Goal: Find specific fact: Locate a discrete piece of known information

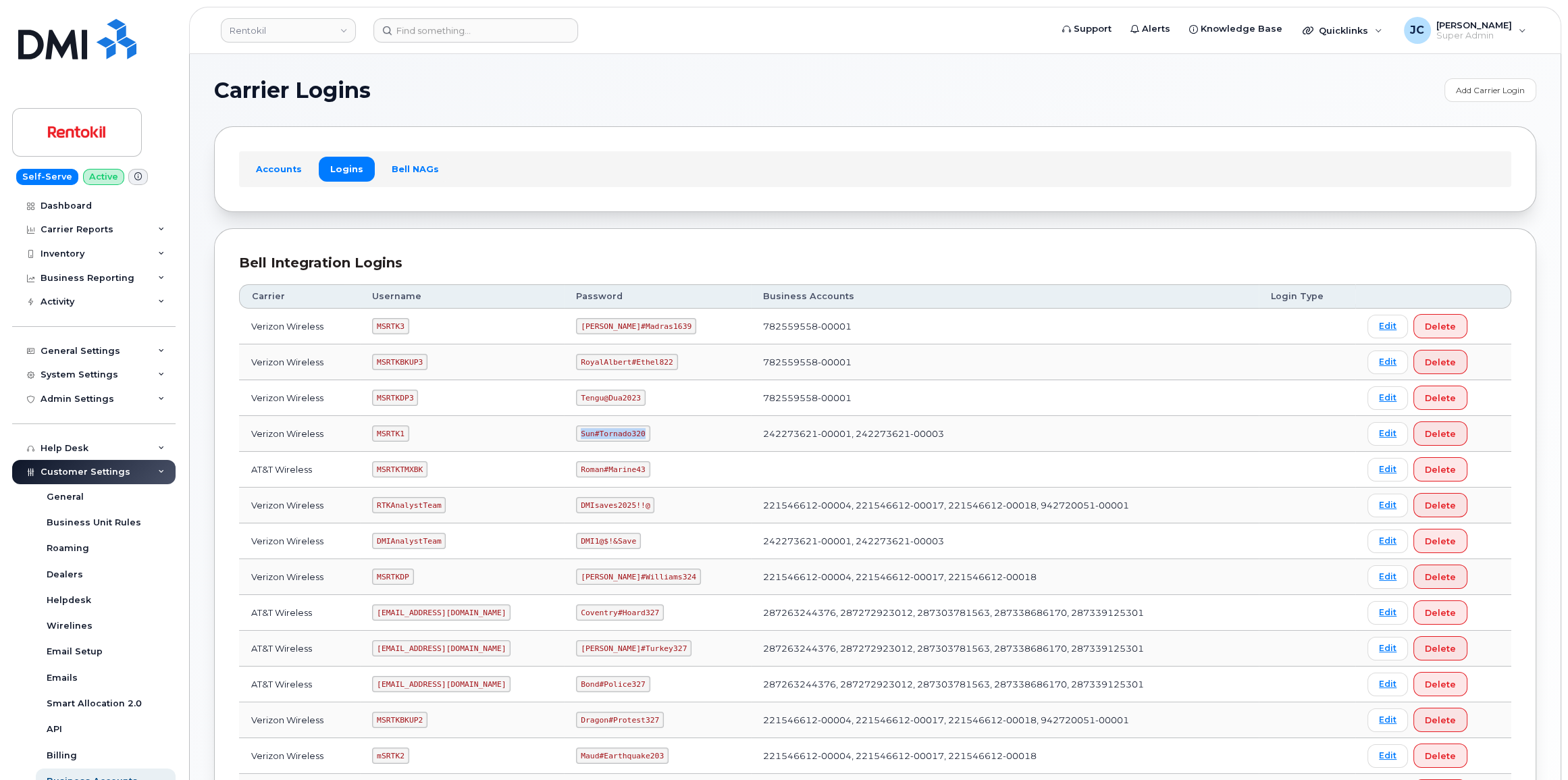
drag, startPoint x: 650, startPoint y: 432, endPoint x: 587, endPoint y: 437, distance: 63.2
click at [587, 437] on code "Sun#Tornado320" at bounding box center [613, 433] width 74 height 16
copy code "Sun#Tornado320"
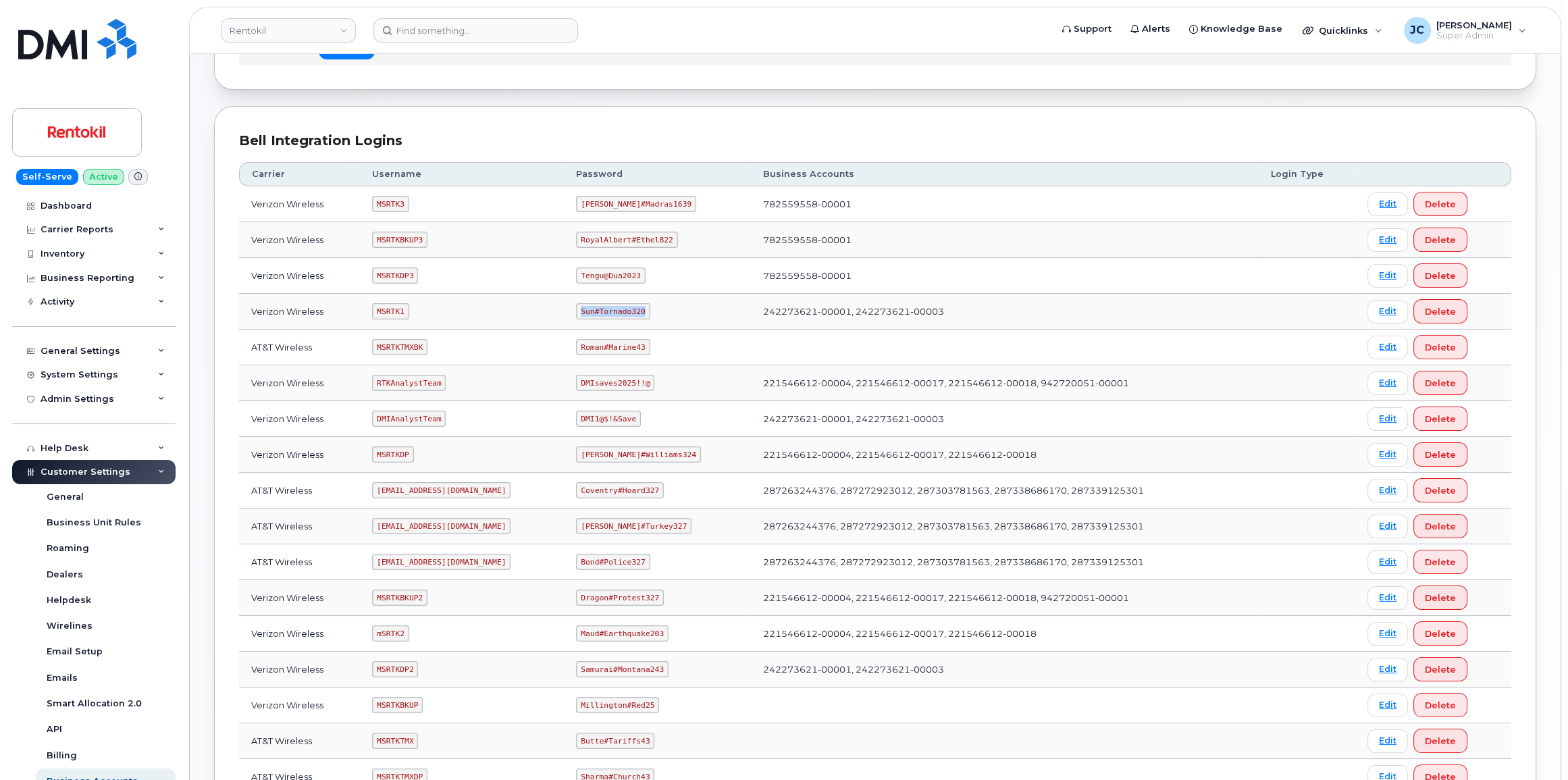
scroll to position [183, 0]
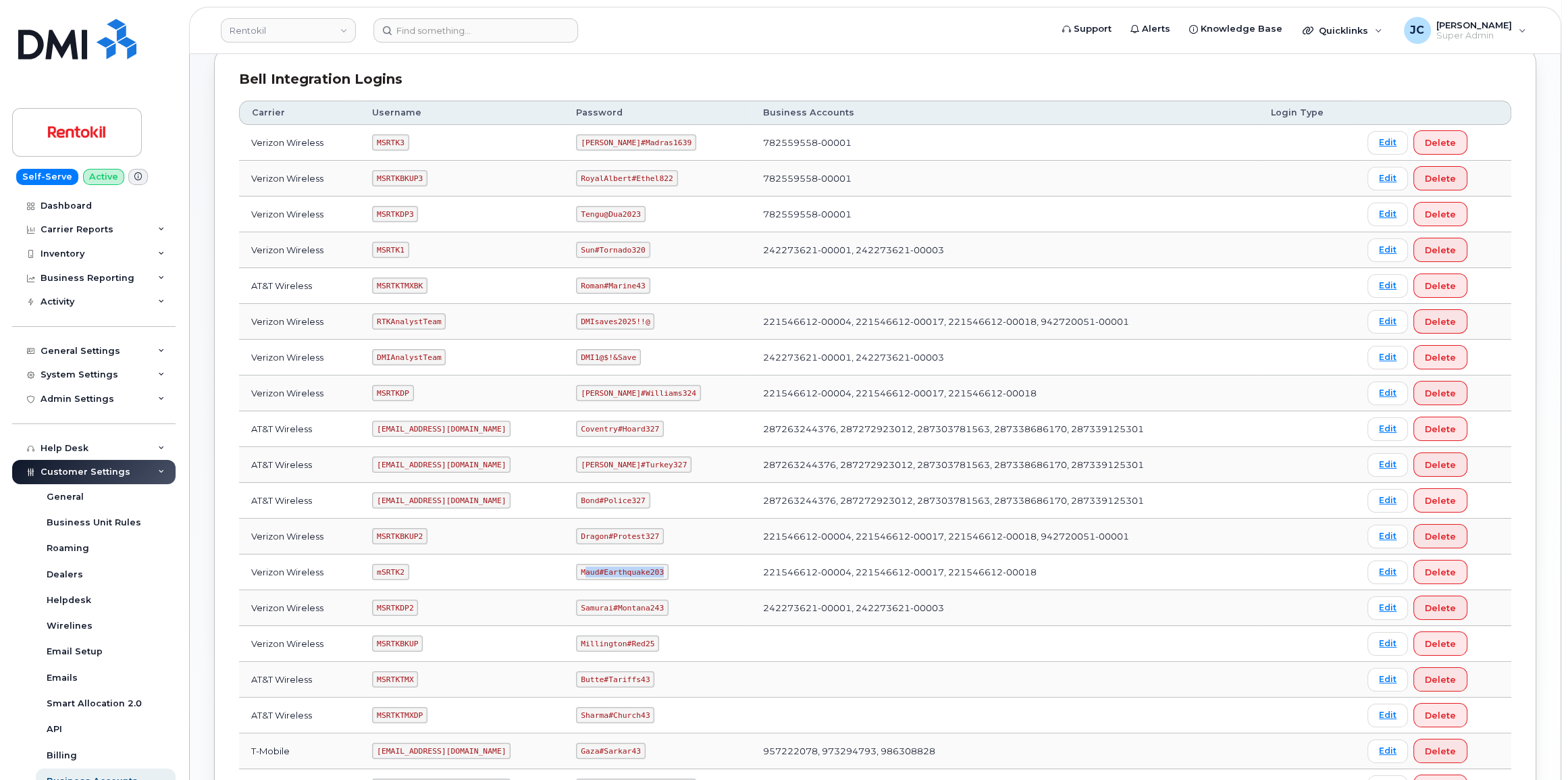
drag, startPoint x: 667, startPoint y: 572, endPoint x: 593, endPoint y: 576, distance: 74.1
click at [593, 575] on code "Maud#Earthquake203" at bounding box center [622, 571] width 92 height 16
drag, startPoint x: 622, startPoint y: 570, endPoint x: 546, endPoint y: 566, distance: 76.1
click at [546, 566] on td "mSRTK2" at bounding box center [462, 572] width 204 height 35
drag, startPoint x: 663, startPoint y: 574, endPoint x: 589, endPoint y: 570, distance: 74.1
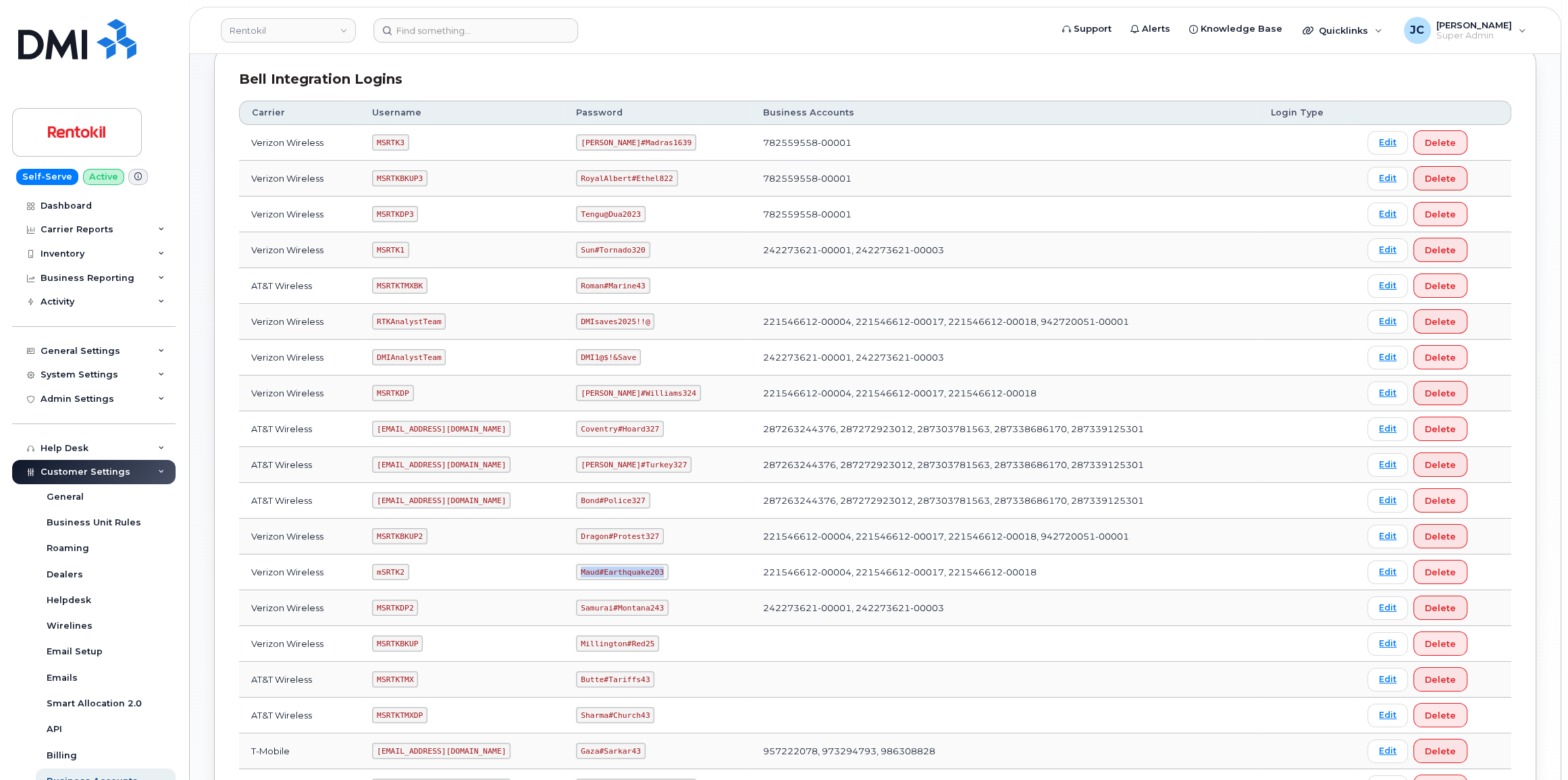
click at [571, 571] on tr "Verizon Wireless mSRTK2 Maud#Earthquake203 221546612-00004, 221546612-00017, 22…" at bounding box center [875, 572] width 1272 height 35
copy tr "Maud#Earthquake203"
